Goal: Task Accomplishment & Management: Manage account settings

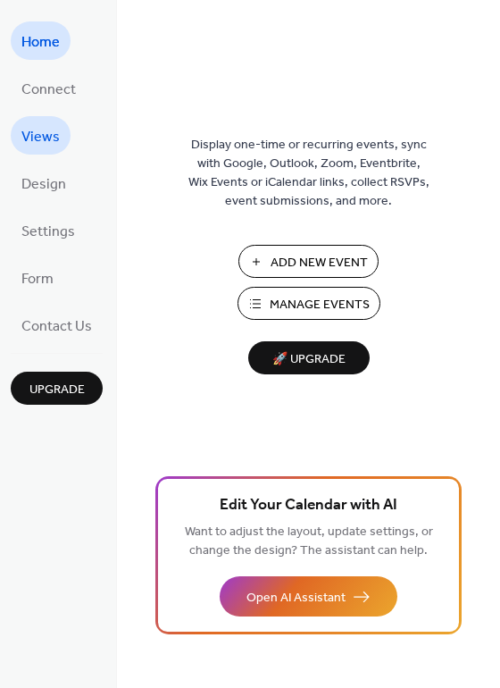
click at [49, 141] on span "Views" at bounding box center [40, 137] width 38 height 28
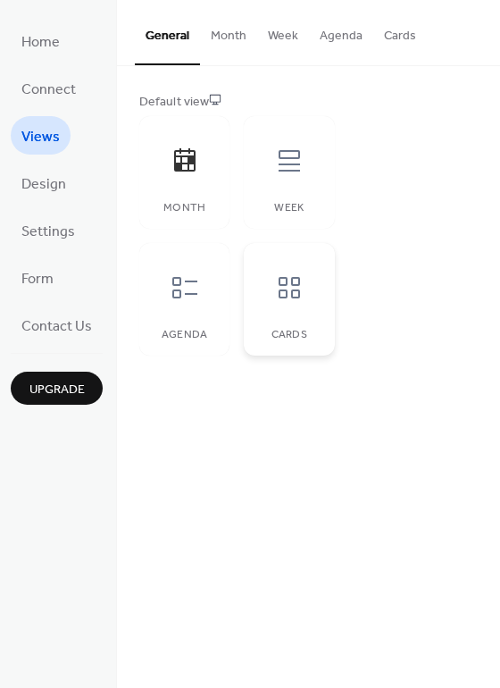
click at [263, 275] on div at bounding box center [290, 288] width 54 height 54
click at [196, 296] on icon at bounding box center [185, 287] width 29 height 29
click at [263, 177] on div at bounding box center [290, 161] width 54 height 54
click at [283, 39] on button "Week" at bounding box center [283, 31] width 52 height 63
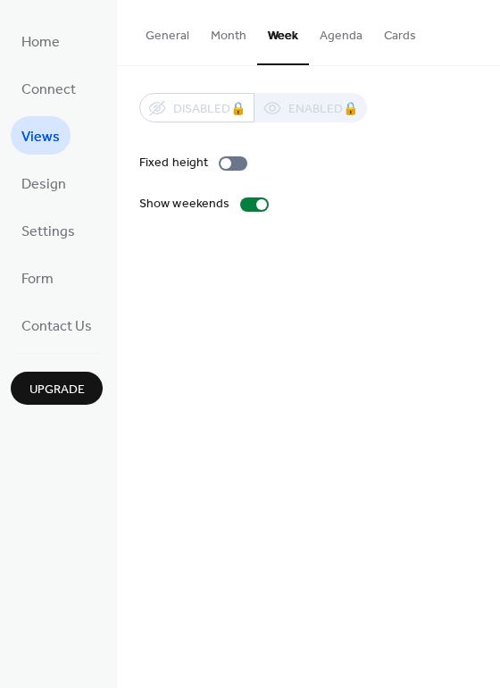
click at [230, 37] on button "Month" at bounding box center [228, 31] width 57 height 63
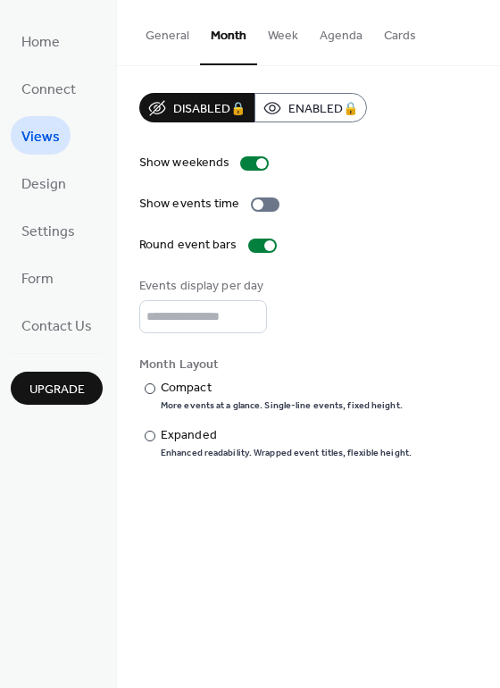
click at [173, 38] on button "General" at bounding box center [167, 31] width 65 height 63
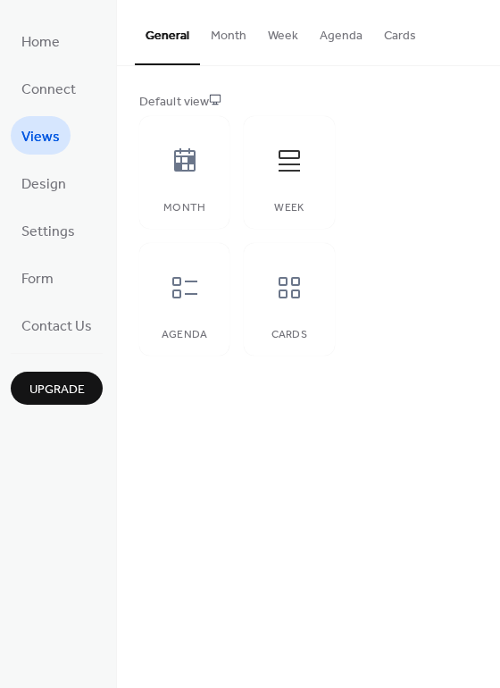
click at [394, 39] on button "Cards" at bounding box center [400, 31] width 54 height 63
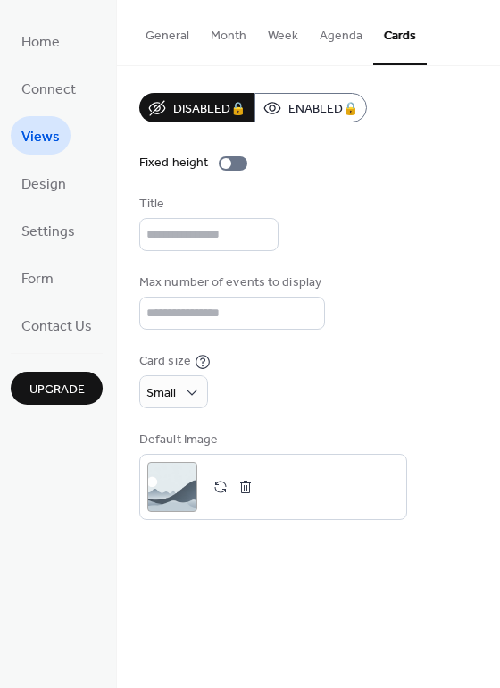
click at [160, 39] on button "General" at bounding box center [167, 31] width 65 height 63
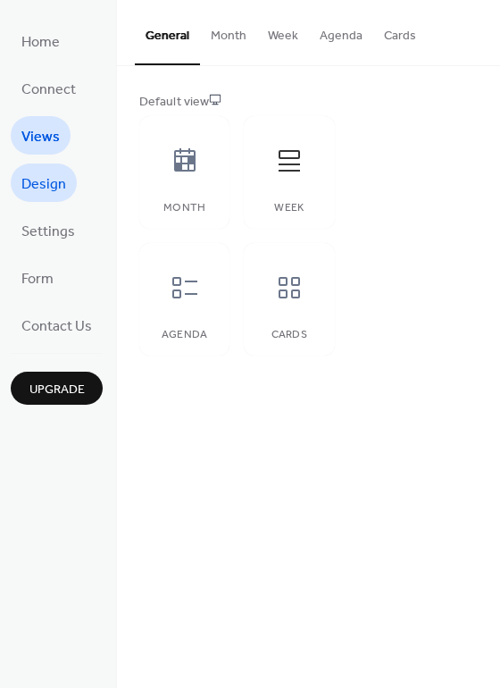
click at [49, 189] on span "Design" at bounding box center [43, 185] width 45 height 28
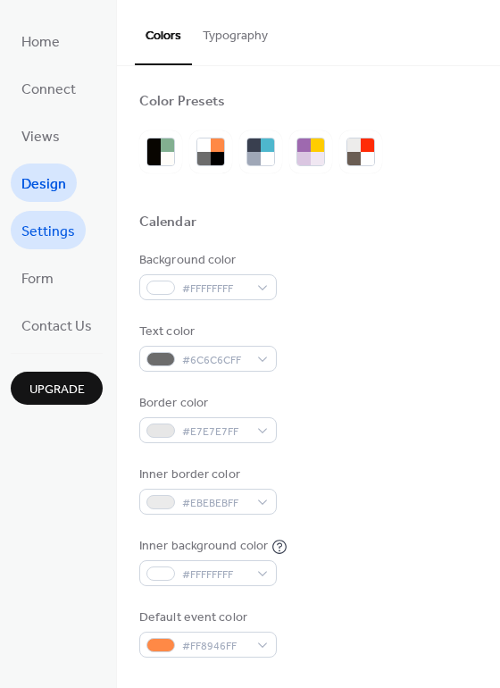
click at [51, 224] on span "Settings" at bounding box center [48, 232] width 54 height 28
